Goal: Check status: Check status

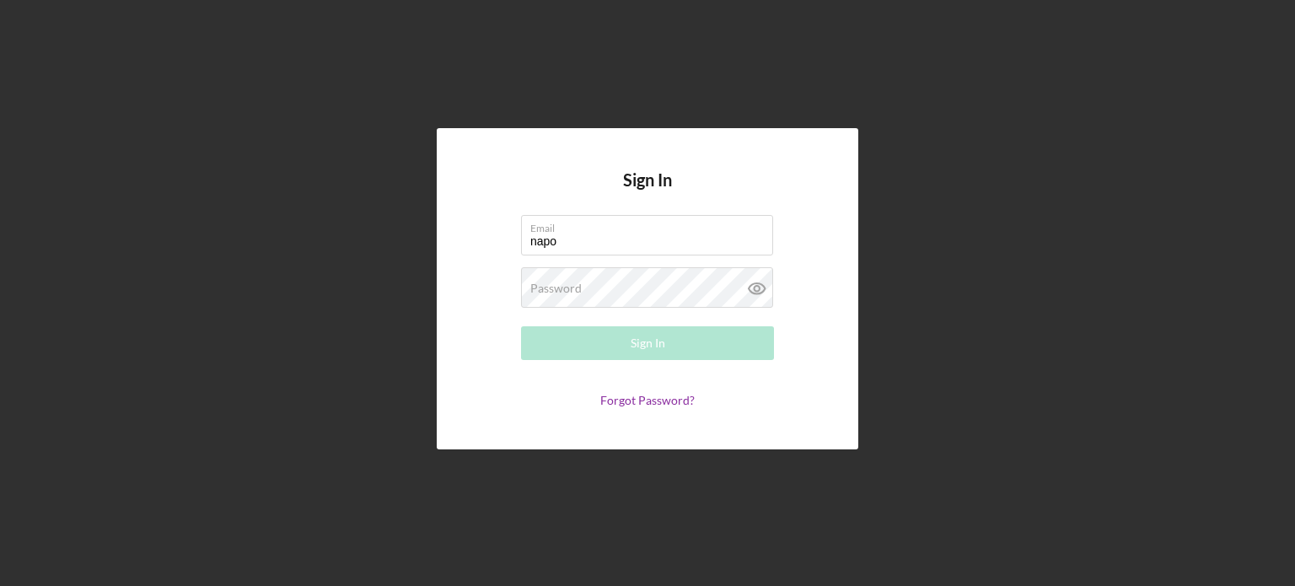
type input "[EMAIL_ADDRESS][DOMAIN_NAME]"
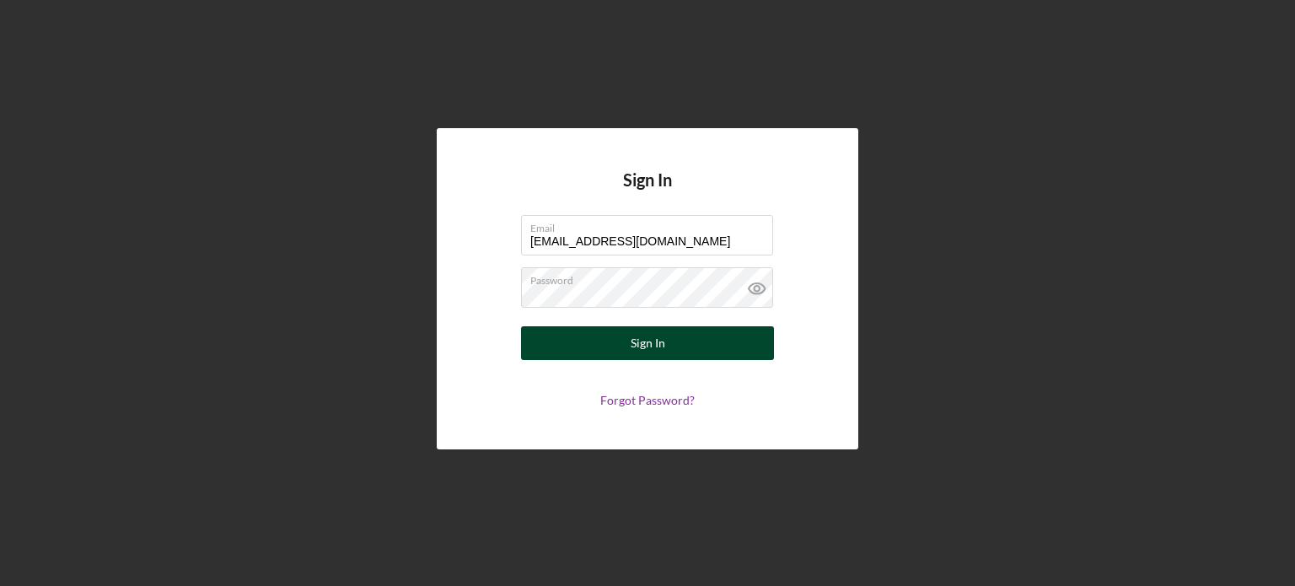
click at [667, 336] on button "Sign In" at bounding box center [647, 343] width 253 height 34
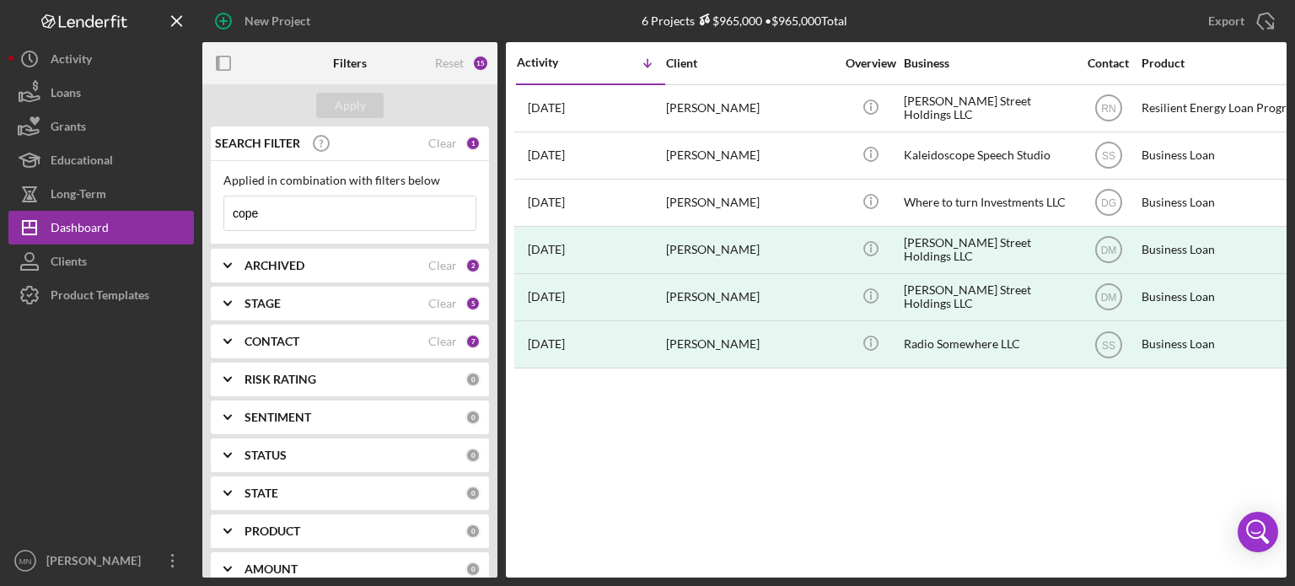
click at [270, 212] on input "cope" at bounding box center [349, 213] width 251 height 34
type input "community forge"
click at [368, 104] on button "Apply" at bounding box center [349, 105] width 67 height 25
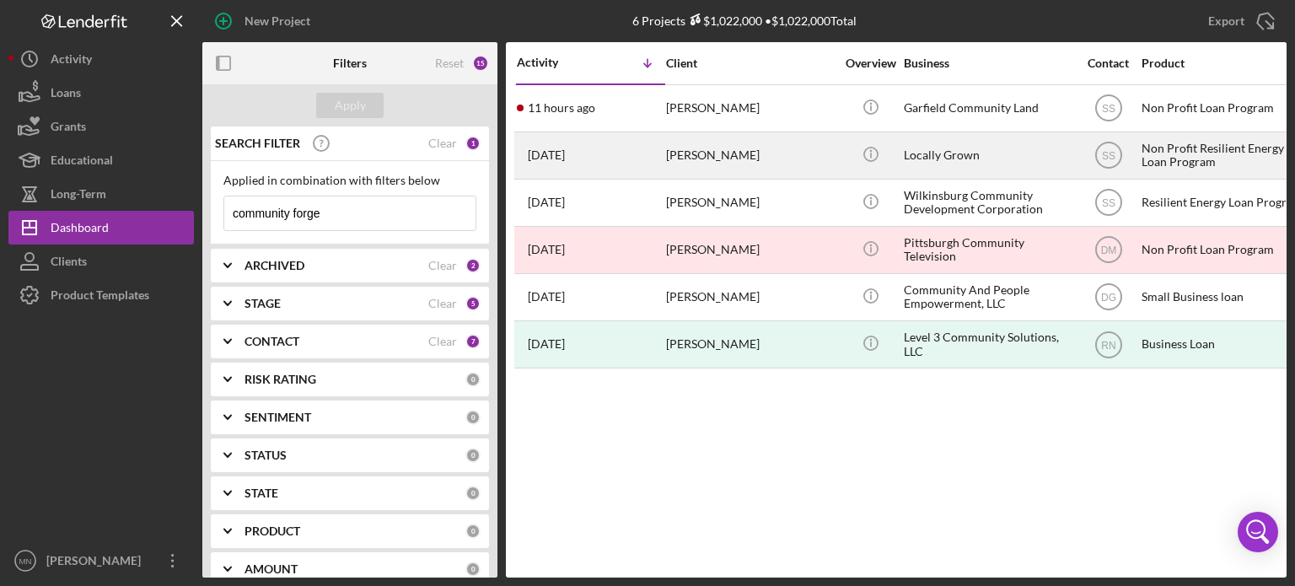
click at [729, 161] on div "[PERSON_NAME]" at bounding box center [750, 155] width 169 height 45
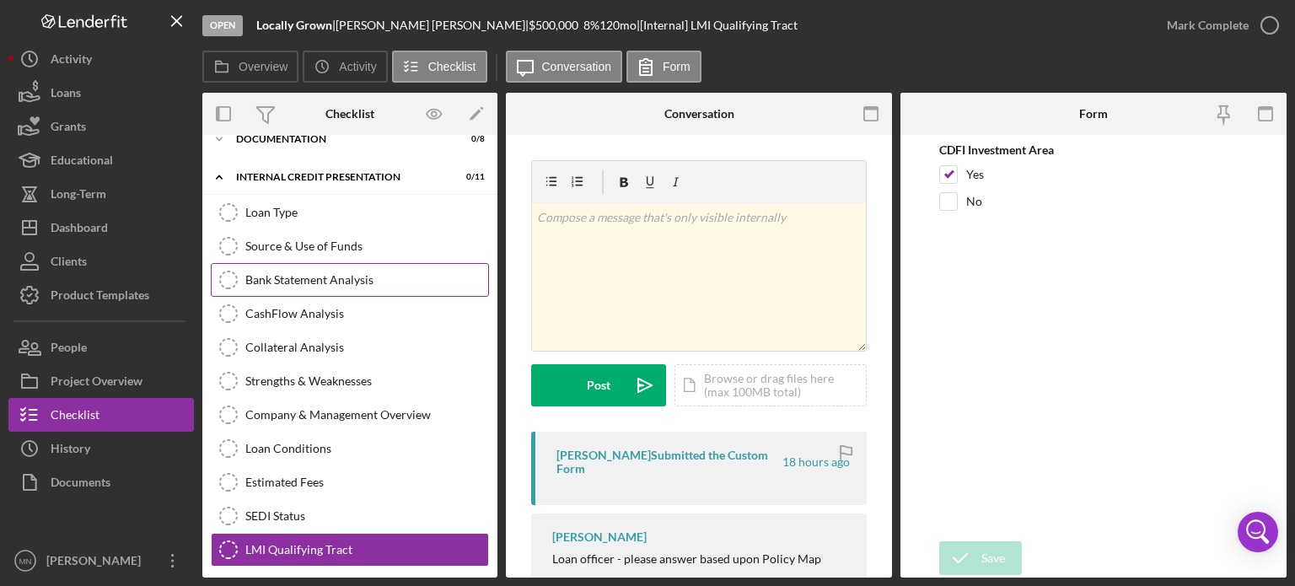
scroll to position [60, 0]
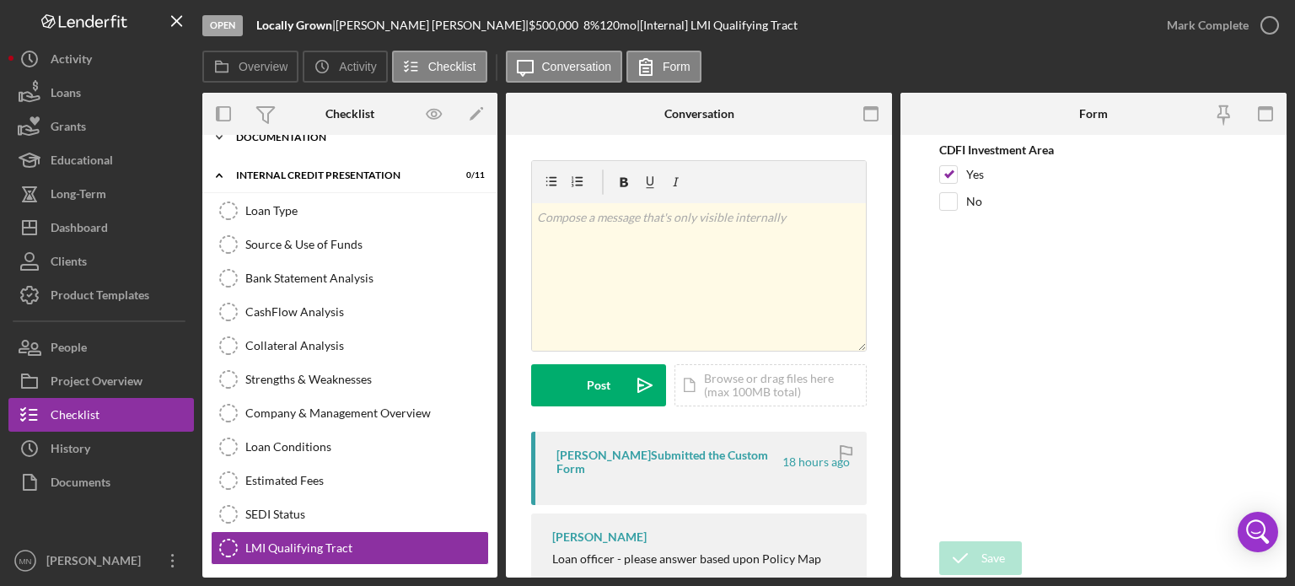
click at [314, 138] on div "DOCUMENTATION" at bounding box center [356, 137] width 240 height 10
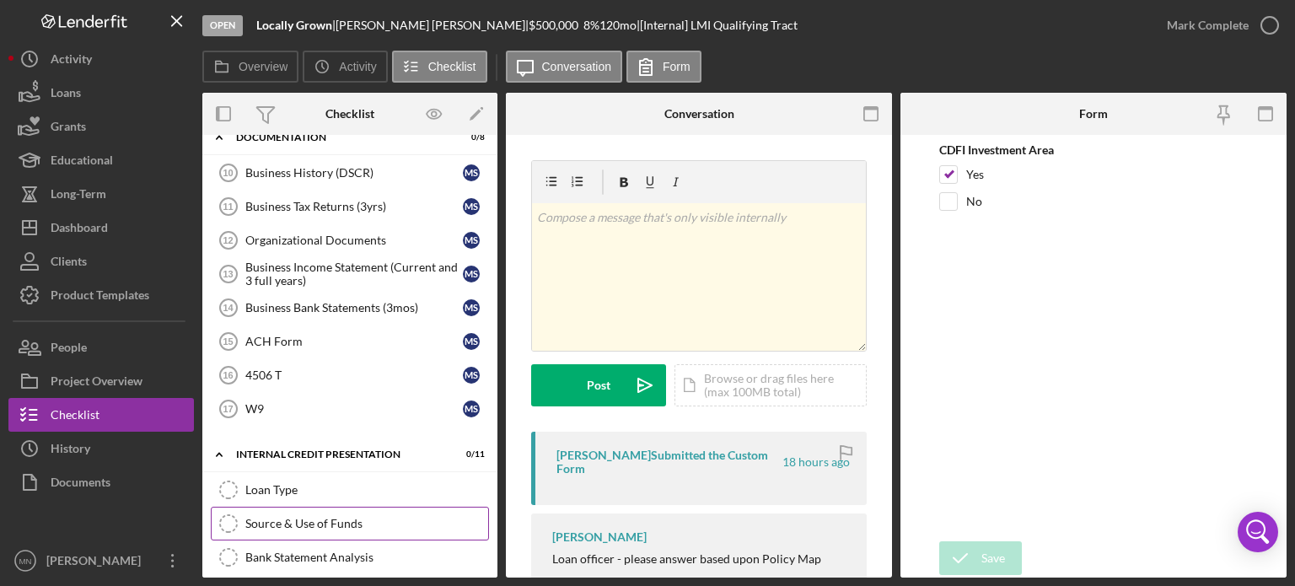
click at [311, 521] on div "Source & Use of Funds" at bounding box center [366, 523] width 243 height 13
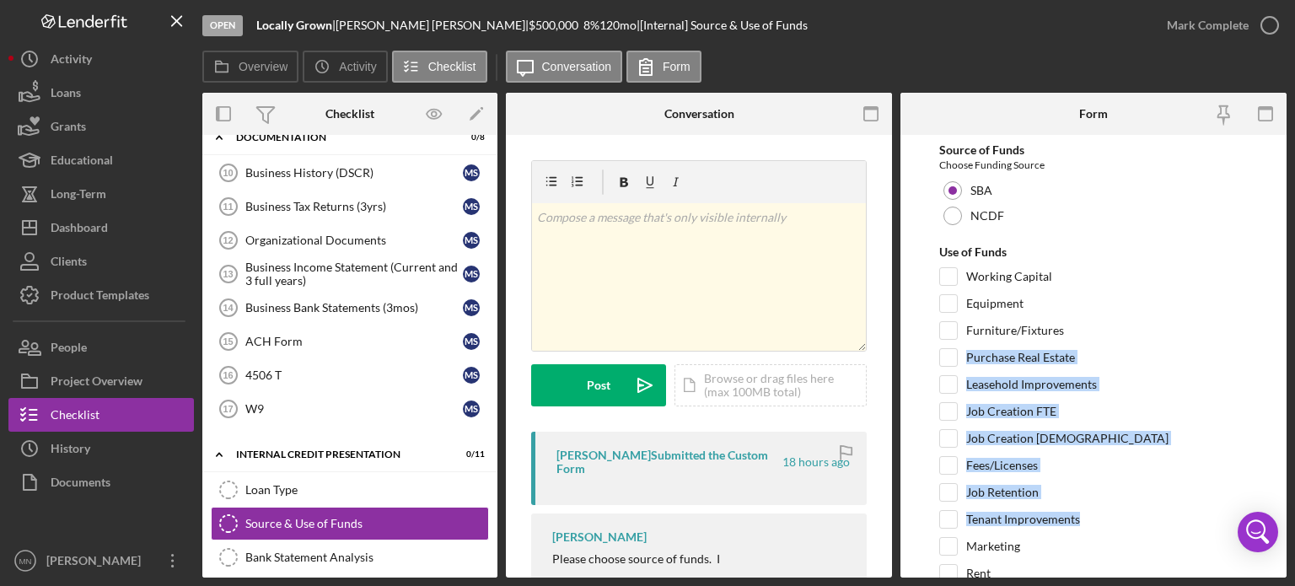
drag, startPoint x: 1282, startPoint y: 324, endPoint x: 1294, endPoint y: 521, distance: 197.7
click at [1294, 521] on div "Open Locally Grown | [PERSON_NAME] | $500,000 $500,000 8 % 120 mo | [Internal] …" at bounding box center [647, 293] width 1295 height 586
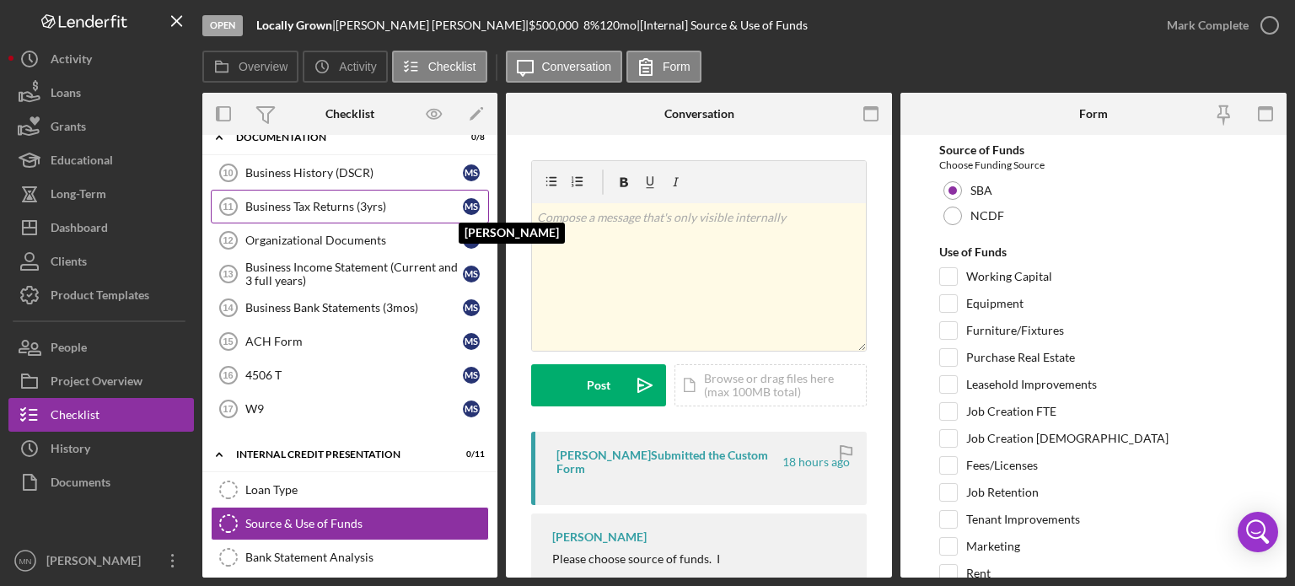
drag, startPoint x: 497, startPoint y: 303, endPoint x: 479, endPoint y: 207, distance: 97.1
click at [479, 207] on div "Overview Internal Workflow Stage Open Icon/Dropdown Arrow Archive (can unarchiv…" at bounding box center [744, 335] width 1084 height 485
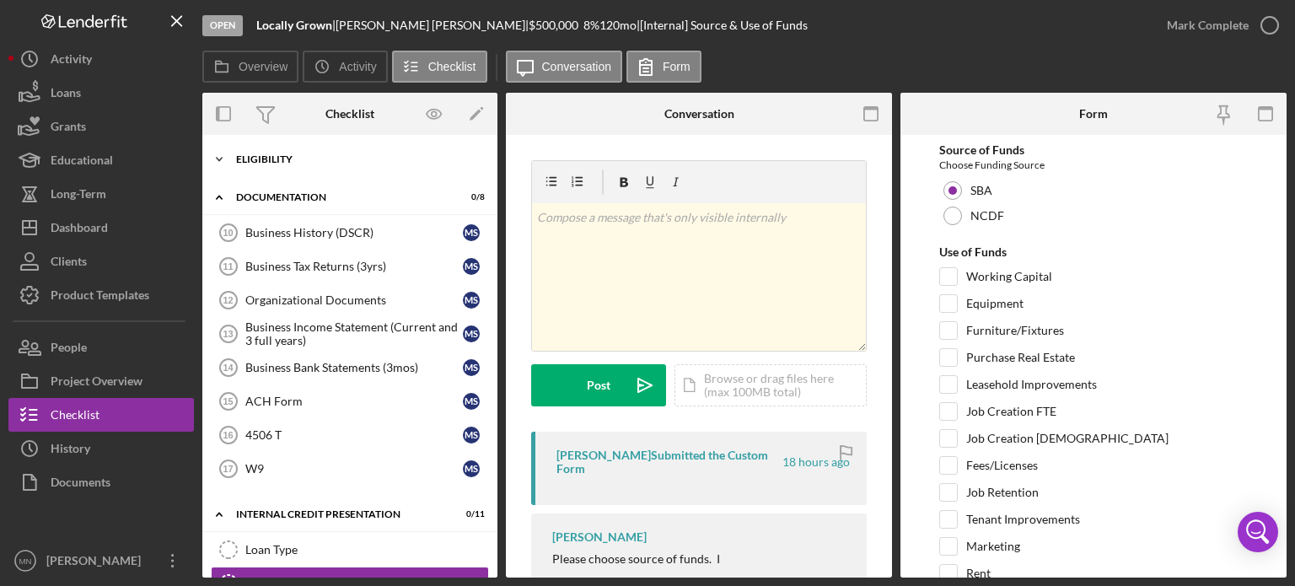
click at [265, 166] on div "Icon/Expander ELIGIBILITY 1 / 12" at bounding box center [349, 159] width 295 height 34
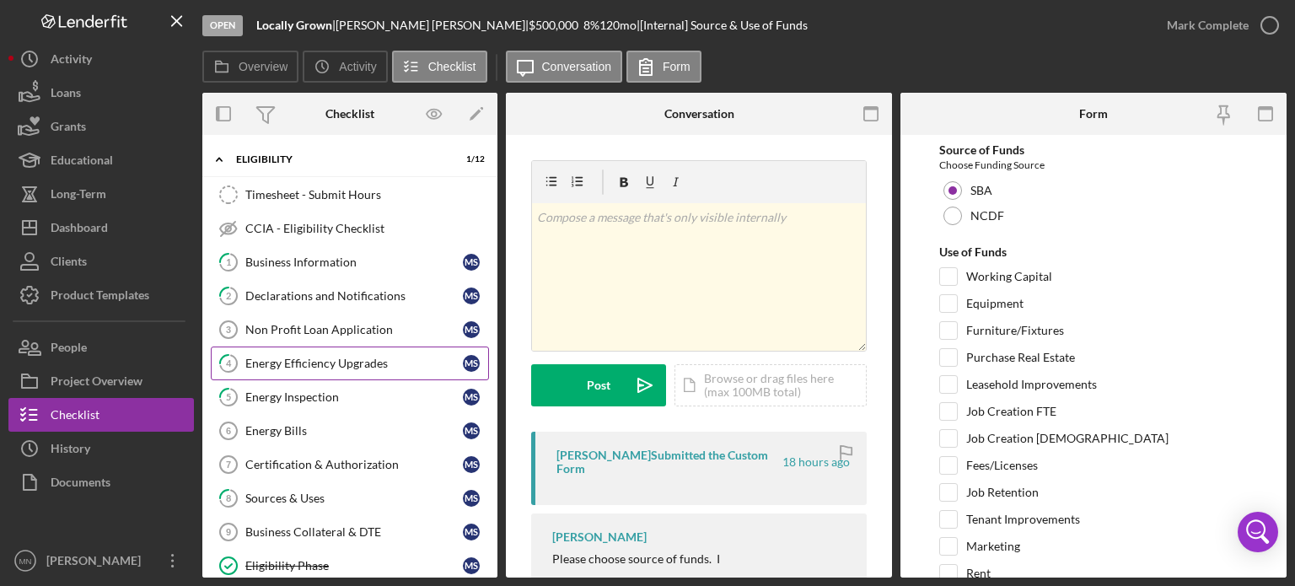
click at [307, 352] on link "4 Energy Efficiency Upgrades M S" at bounding box center [350, 364] width 278 height 34
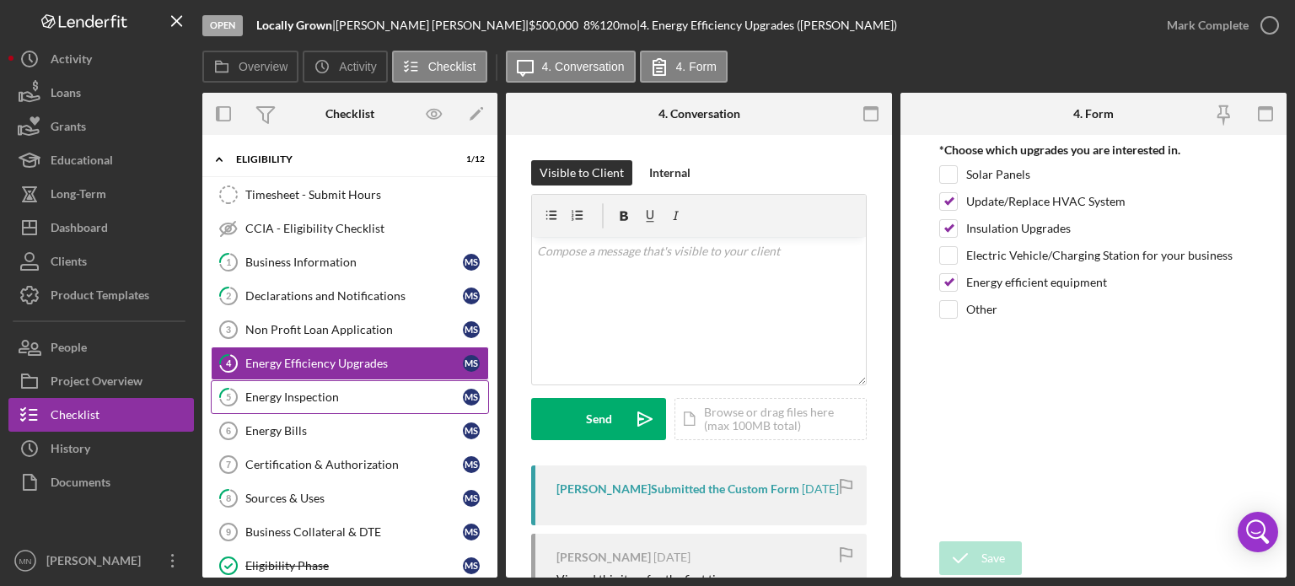
click at [311, 390] on div "Energy Inspection" at bounding box center [354, 396] width 218 height 13
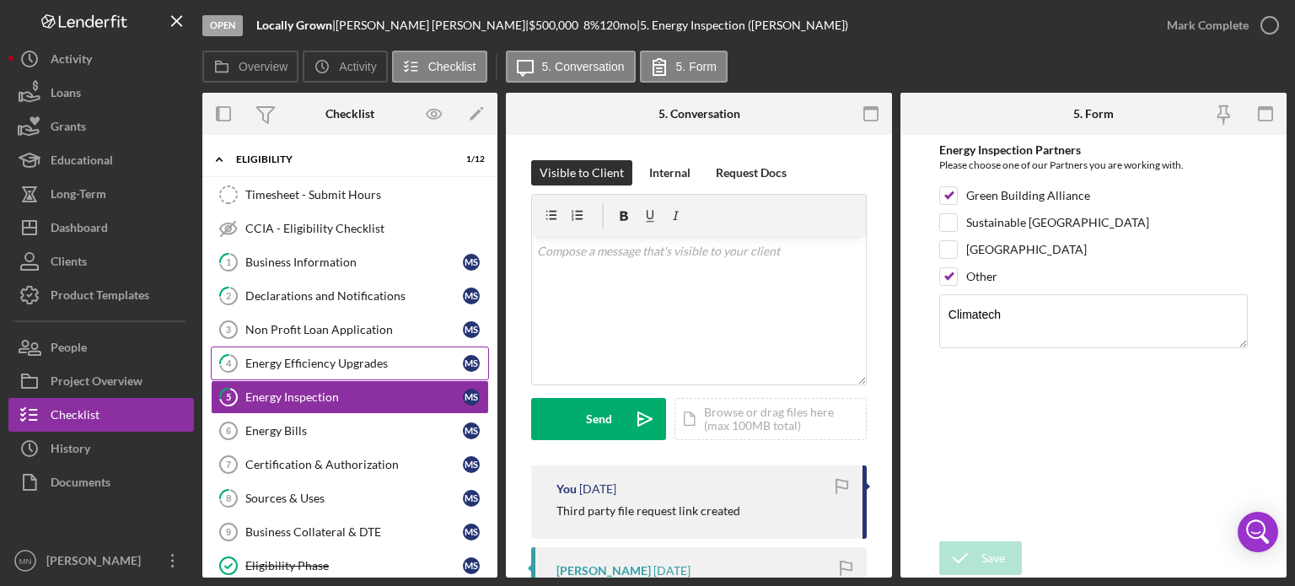
click at [322, 365] on div "Energy Efficiency Upgrades" at bounding box center [354, 363] width 218 height 13
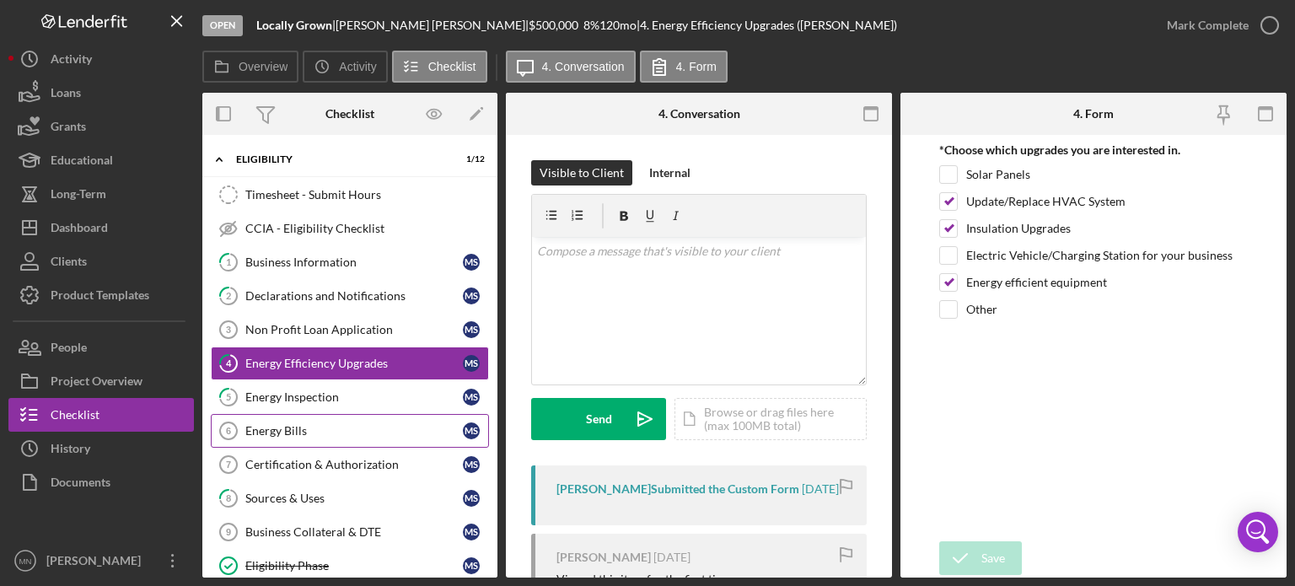
click at [288, 431] on div "Energy Bills" at bounding box center [354, 430] width 218 height 13
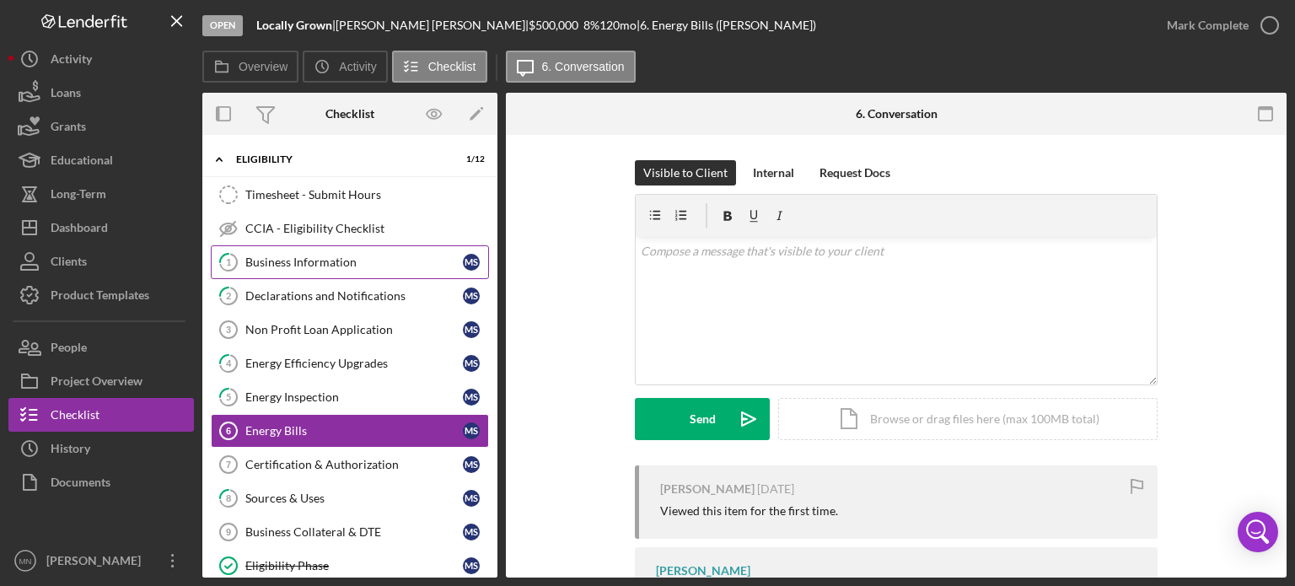
click at [320, 264] on div "Business Information" at bounding box center [354, 261] width 218 height 13
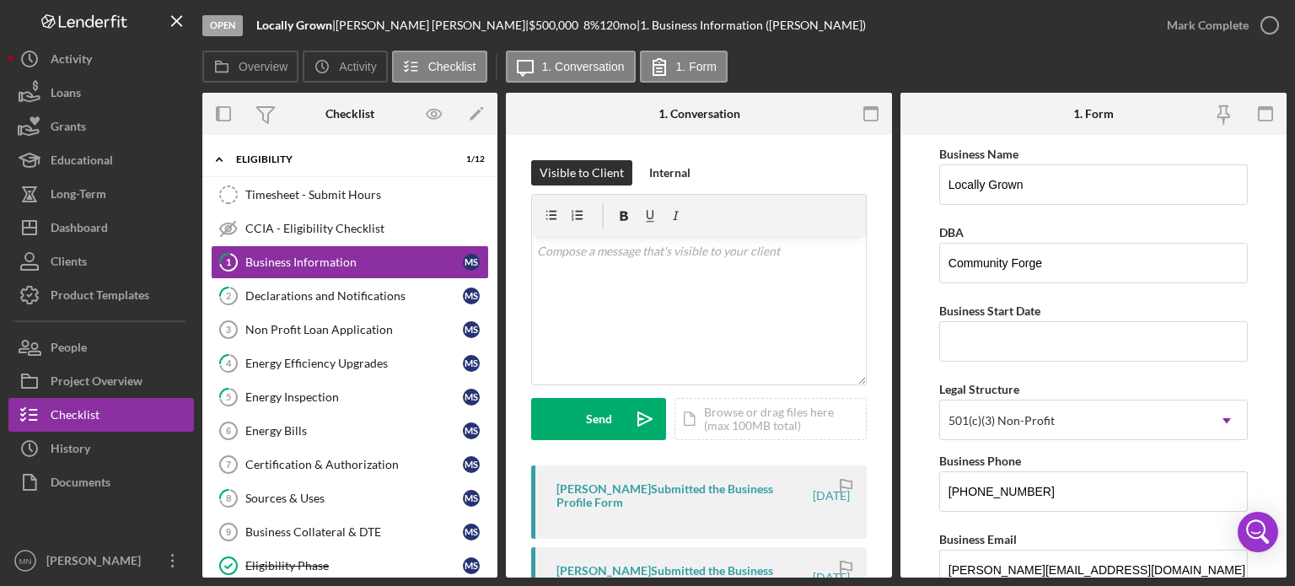
click at [1281, 228] on form "Business Name Locally Grown DBA Community Forge Business Start Date Legal Struc…" at bounding box center [1093, 356] width 386 height 443
drag, startPoint x: 1281, startPoint y: 228, endPoint x: 1282, endPoint y: 256, distance: 27.8
click at [1282, 256] on form "Business Name Locally Grown DBA Community Forge Business Start Date Legal Struc…" at bounding box center [1093, 356] width 386 height 443
click at [1273, 267] on form "Business Name Locally Grown DBA Community Forge Business Start Date Legal Struc…" at bounding box center [1093, 356] width 386 height 443
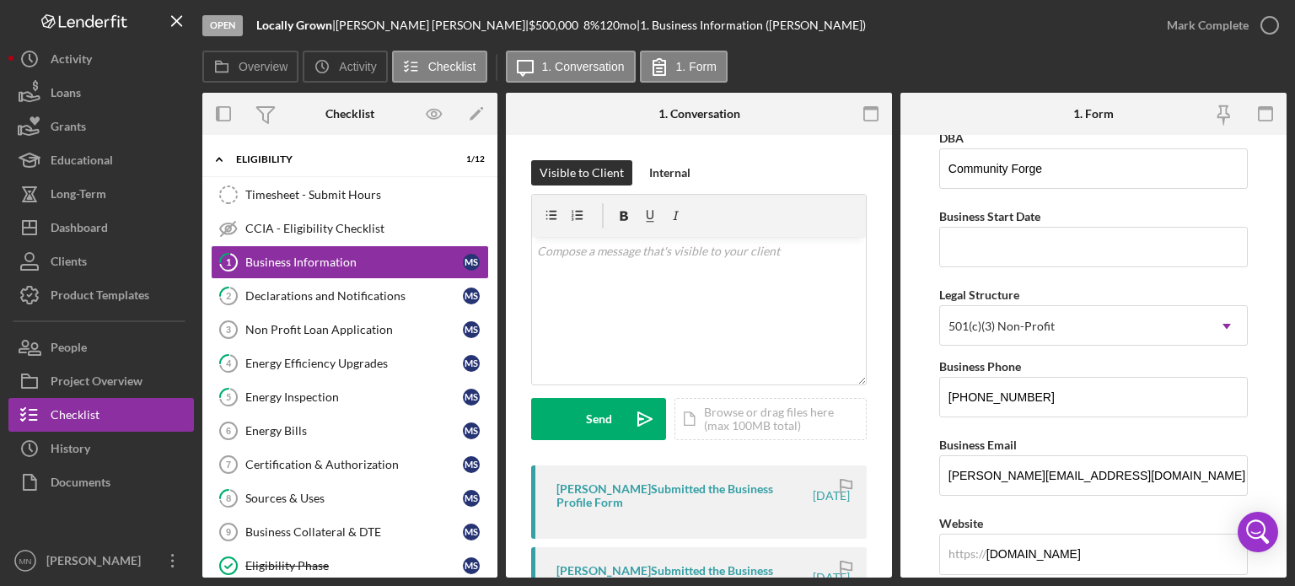
scroll to position [103, 0]
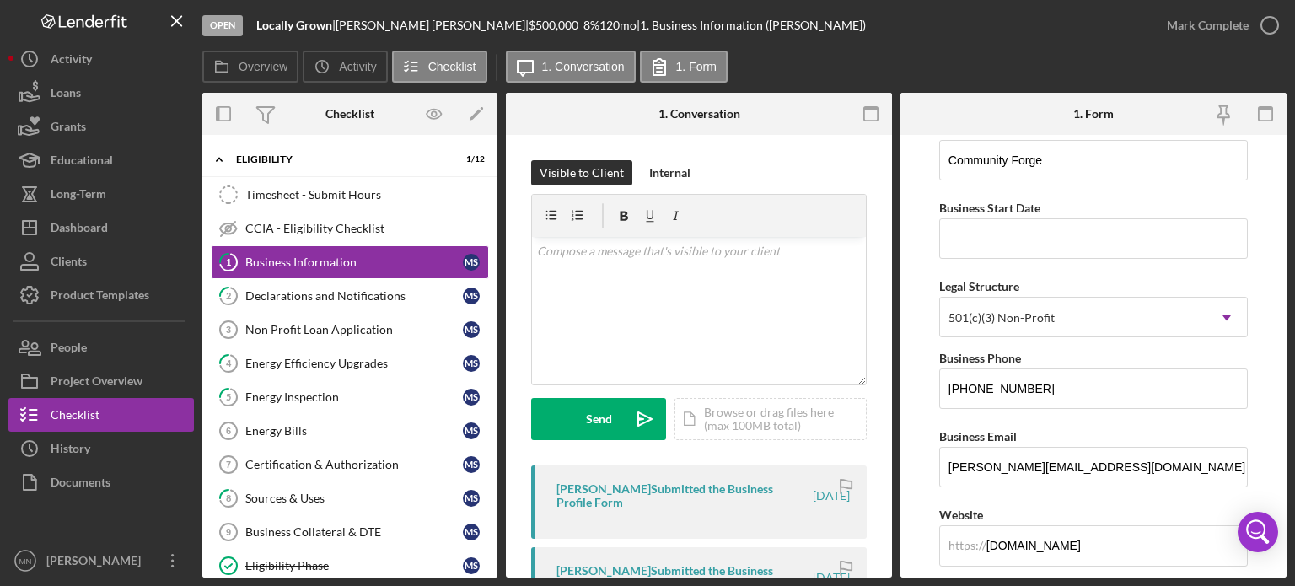
drag, startPoint x: 1280, startPoint y: 252, endPoint x: 1265, endPoint y: 212, distance: 43.2
click at [1265, 212] on form "Business Name Locally Grown DBA Community Forge Business Start Date Legal Struc…" at bounding box center [1093, 356] width 386 height 443
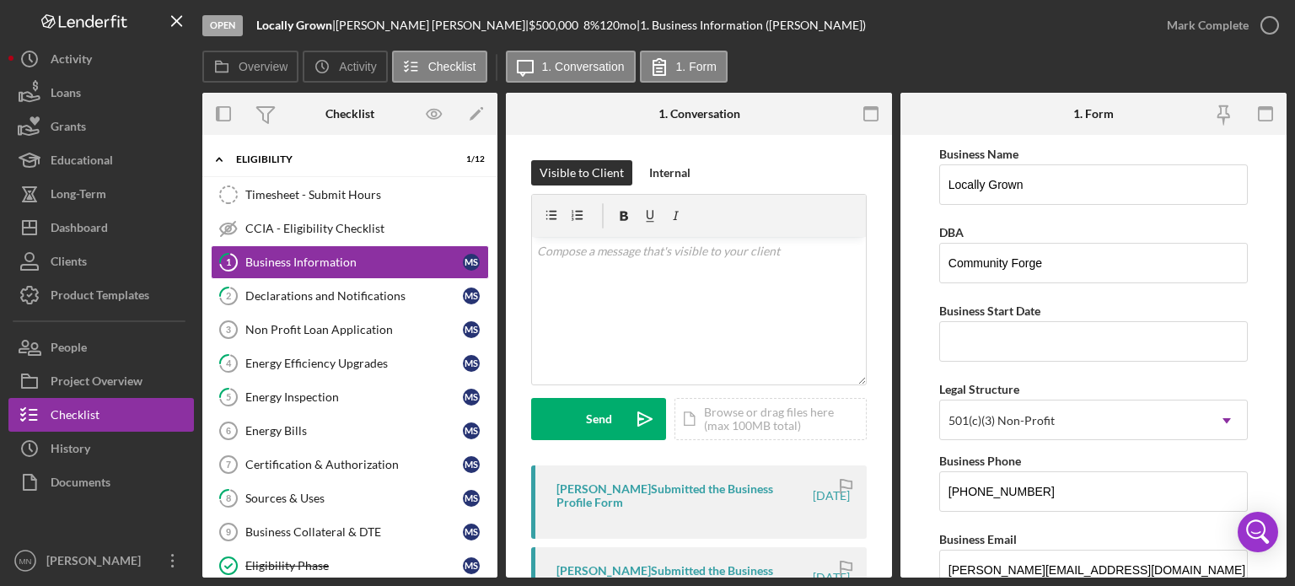
scroll to position [65, 0]
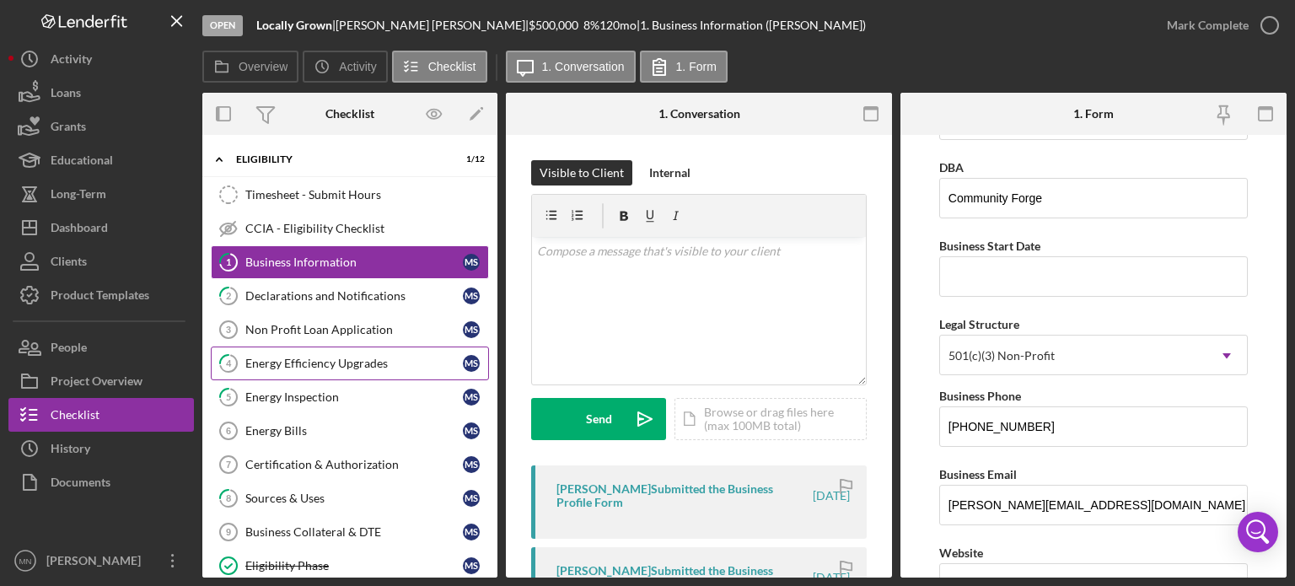
click at [371, 357] on div "Energy Efficiency Upgrades" at bounding box center [354, 363] width 218 height 13
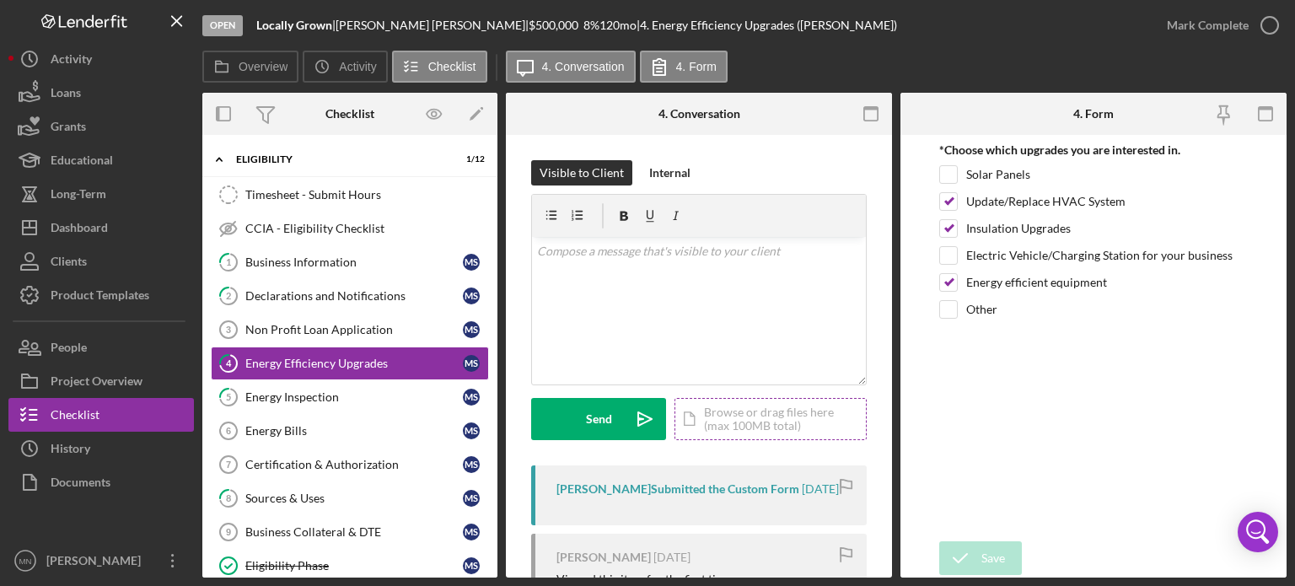
click at [766, 420] on div "Icon/Document Browse or drag files here (max 100MB total) Tap to choose files o…" at bounding box center [770, 419] width 192 height 42
click at [279, 399] on div "Energy Inspection" at bounding box center [354, 396] width 218 height 13
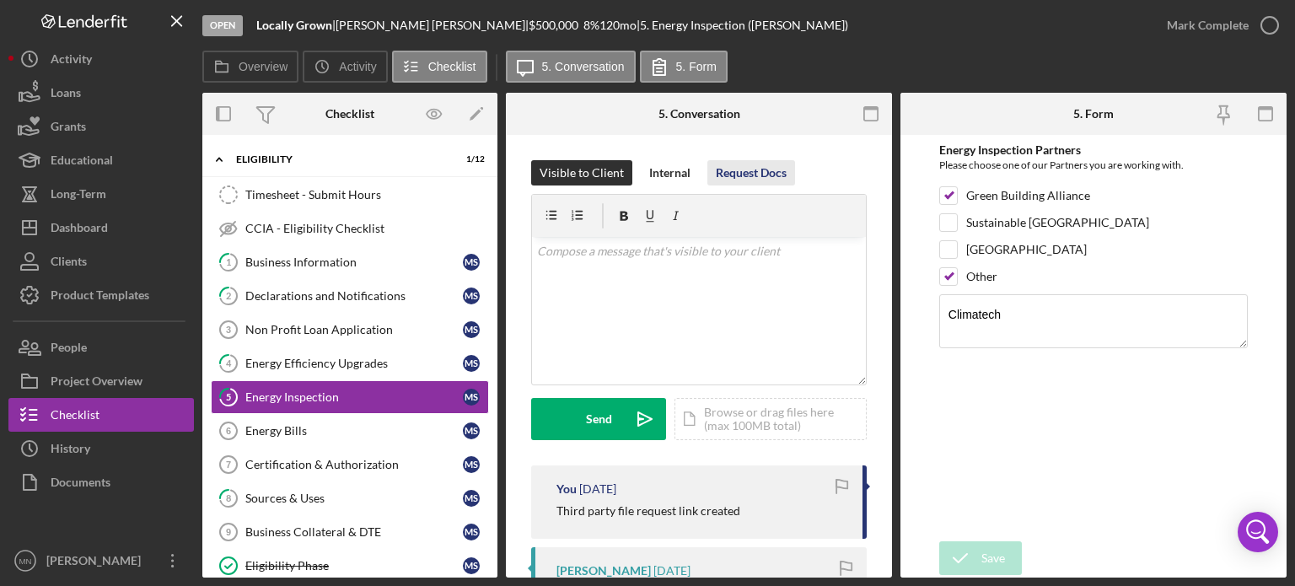
click at [749, 161] on div "Request Docs" at bounding box center [751, 172] width 71 height 25
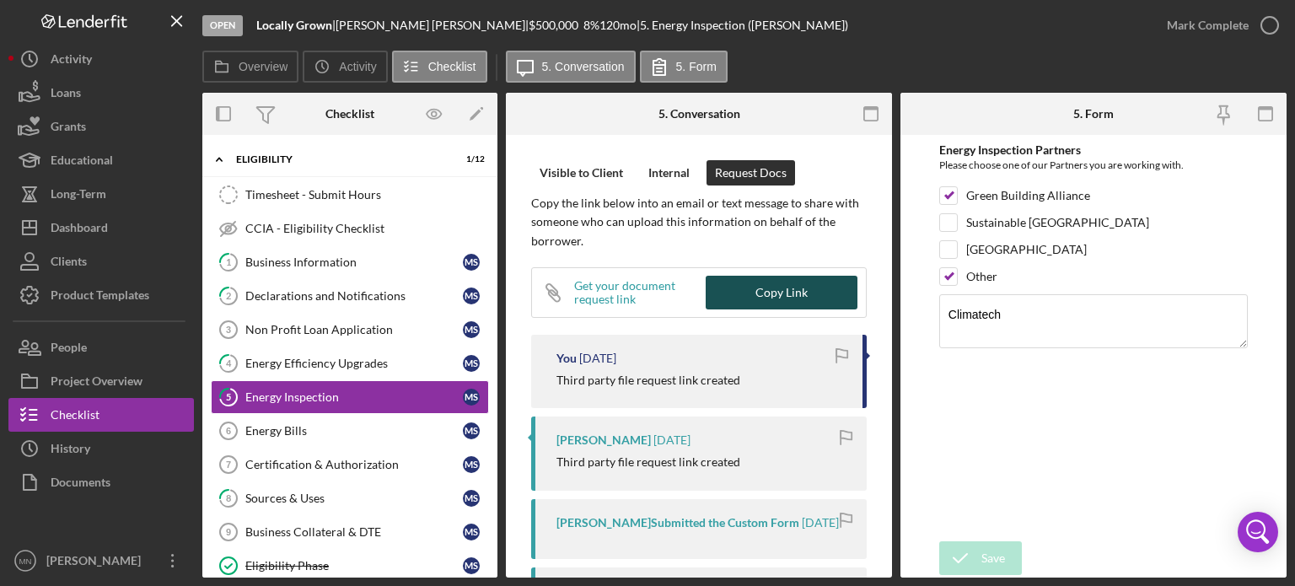
click at [742, 298] on button "Copy Link" at bounding box center [782, 293] width 152 height 34
